Goal: Transaction & Acquisition: Purchase product/service

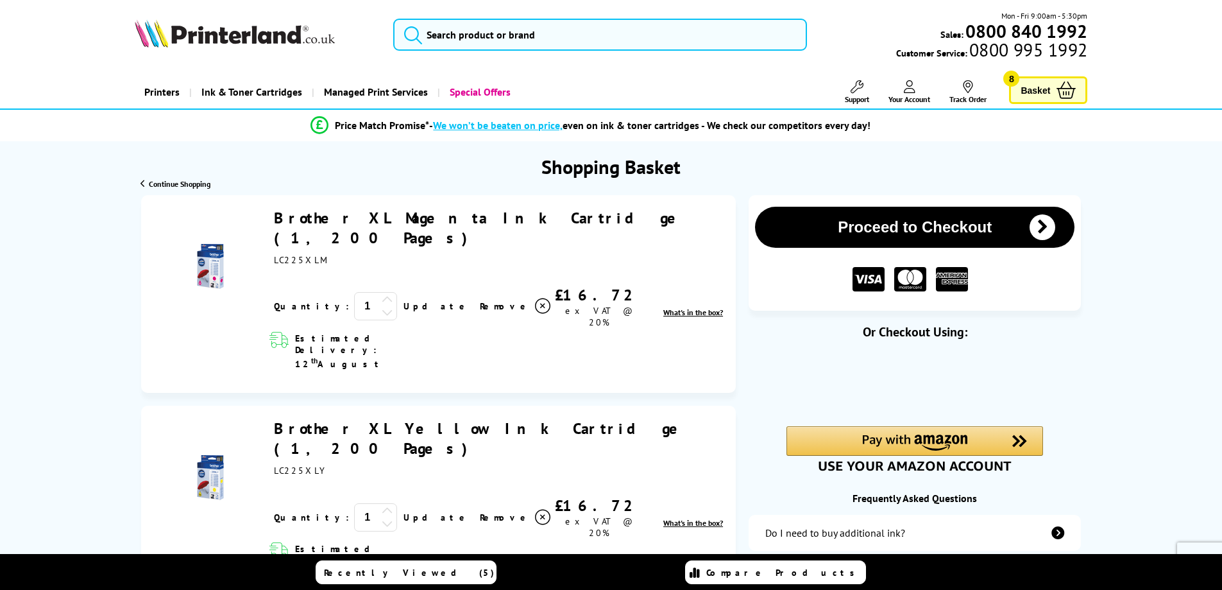
click at [535, 298] on icon at bounding box center [542, 305] width 15 height 15
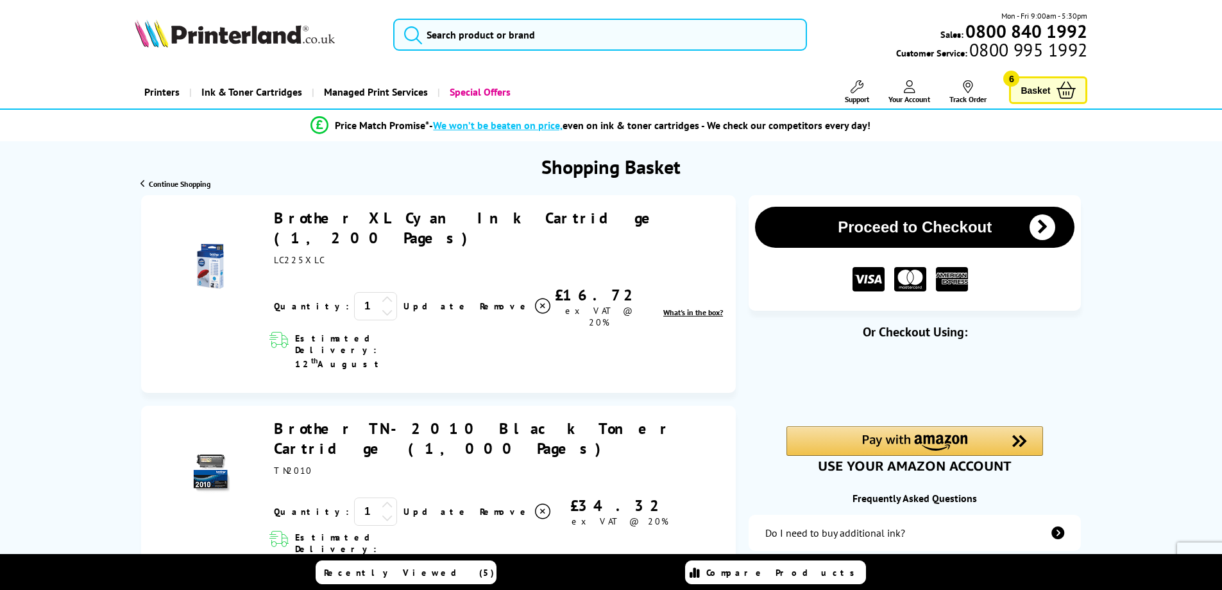
click at [535, 314] on icon at bounding box center [542, 305] width 15 height 15
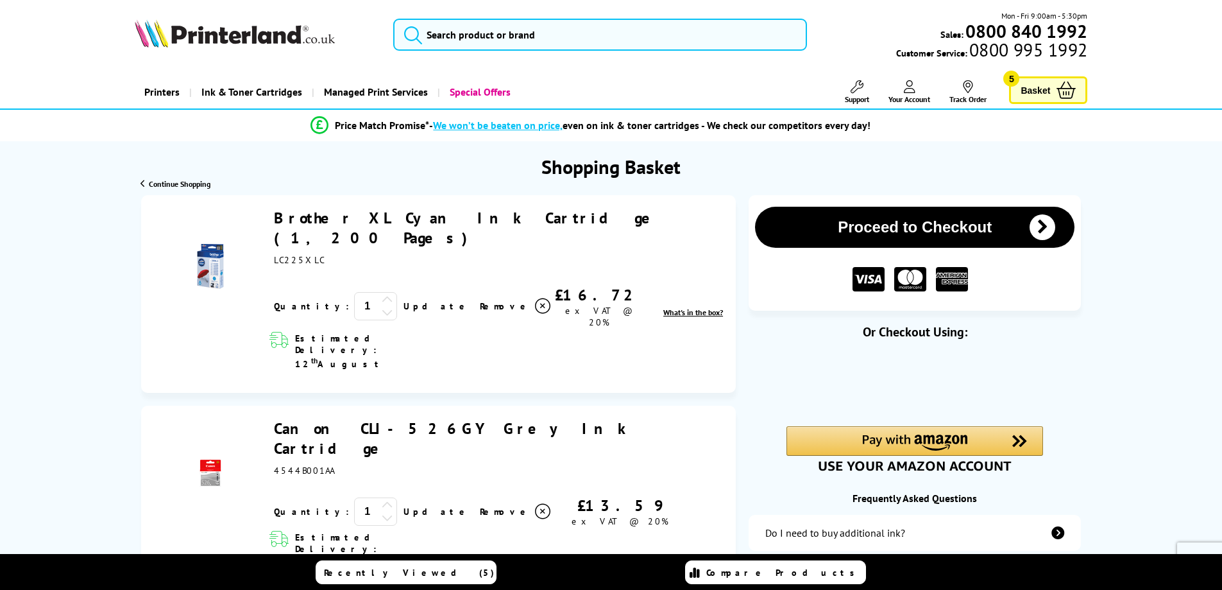
click at [535, 298] on icon at bounding box center [542, 305] width 15 height 15
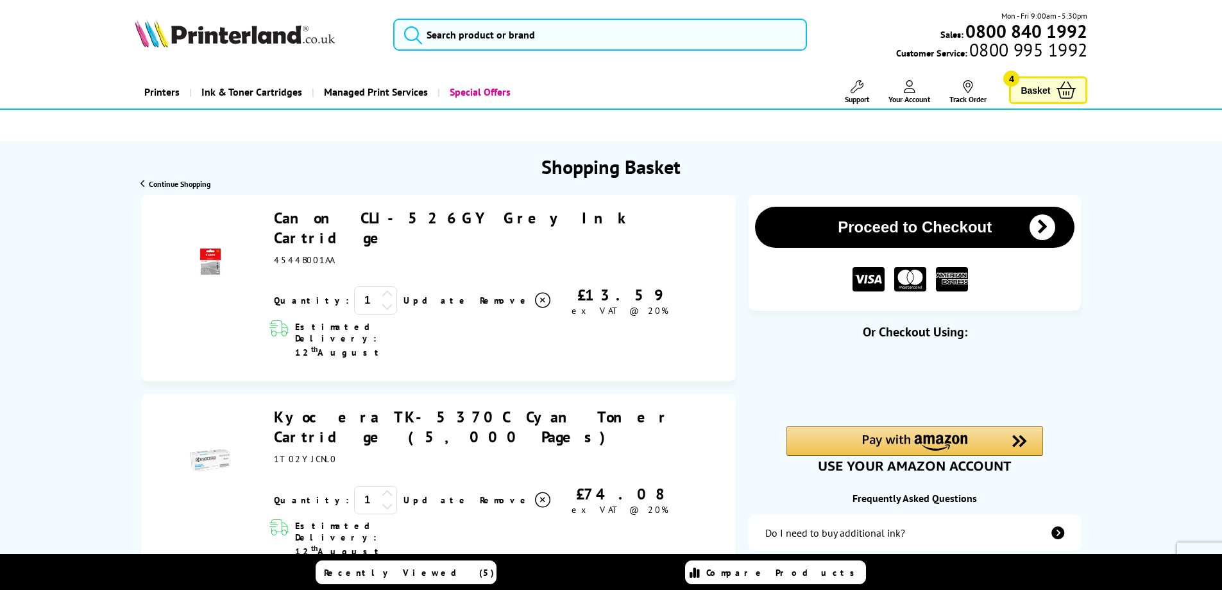
click at [535, 293] on icon at bounding box center [542, 300] width 15 height 15
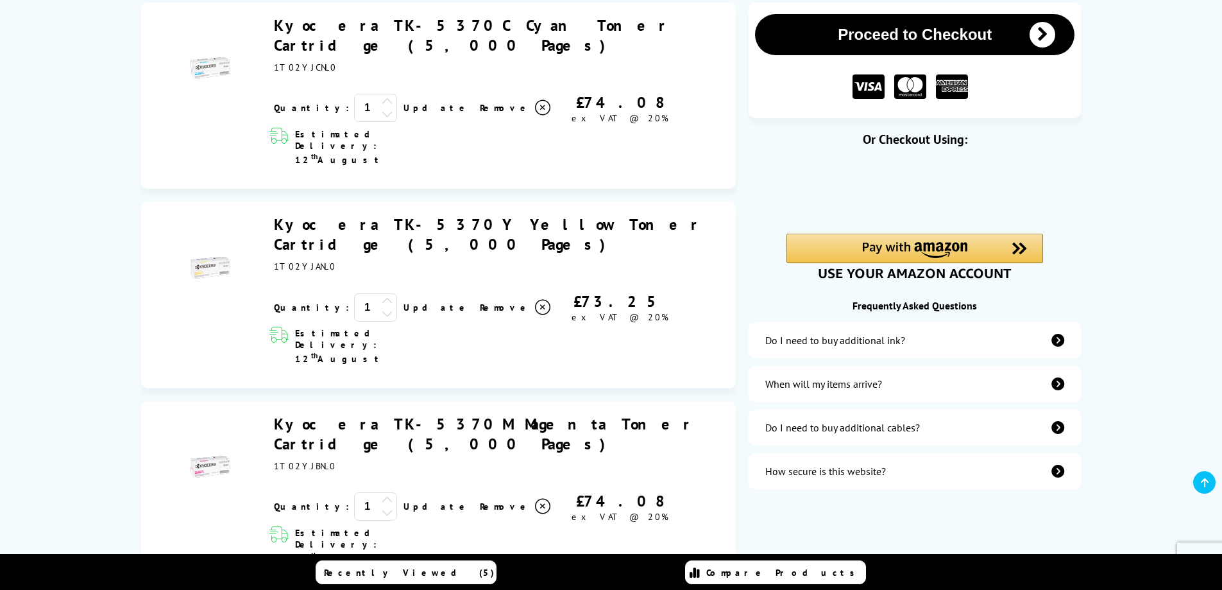
scroll to position [385, 0]
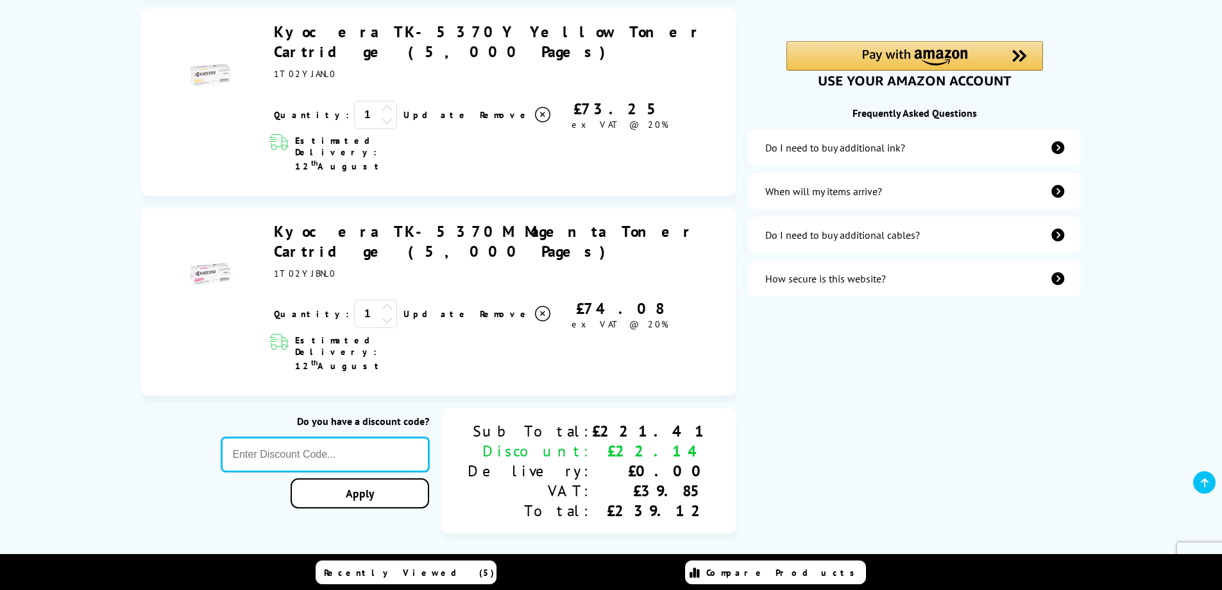
click at [409, 437] on input "text" at bounding box center [325, 454] width 208 height 35
type input "frep10"
click at [423, 478] on link "Apply" at bounding box center [360, 493] width 139 height 30
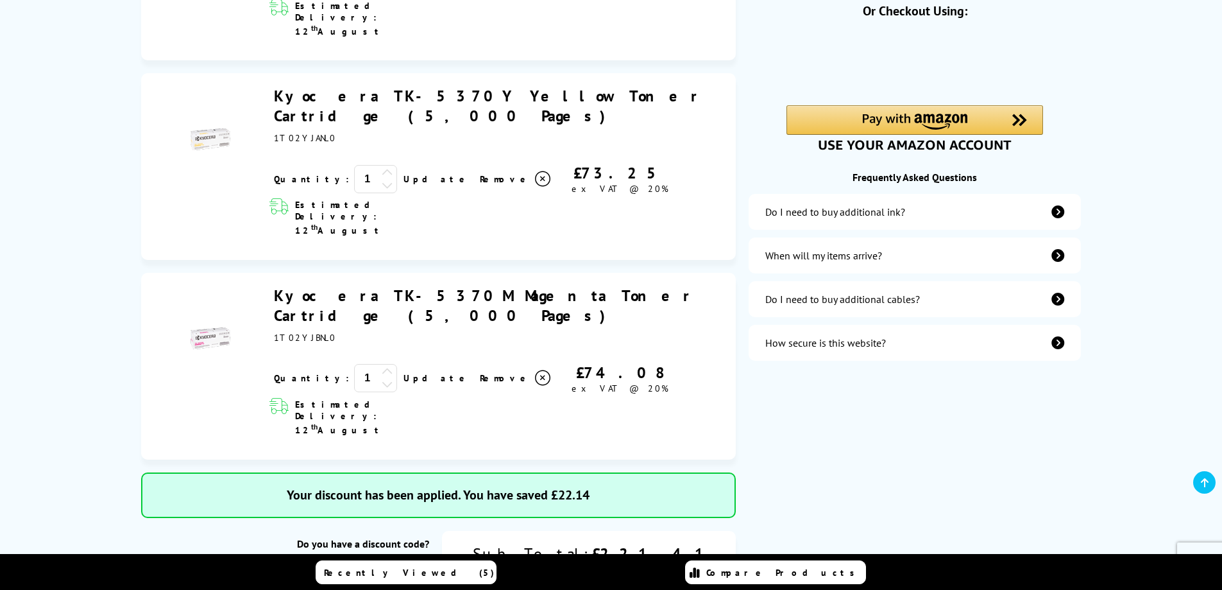
scroll to position [0, 0]
